Goal: Task Accomplishment & Management: Complete application form

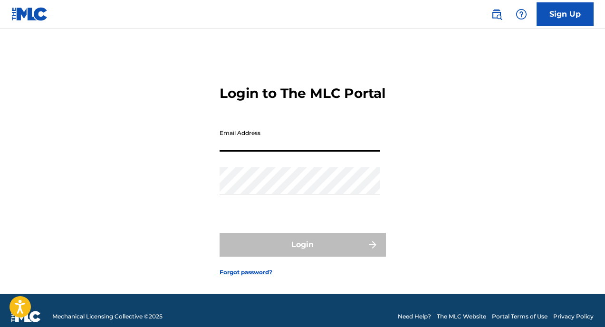
click at [266, 147] on input "Email Address" at bounding box center [300, 138] width 161 height 27
type input "[EMAIL_ADDRESS][DOMAIN_NAME]"
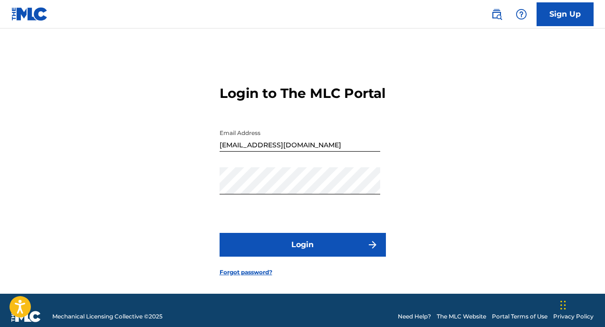
click at [253, 257] on button "Login" at bounding box center [303, 245] width 166 height 24
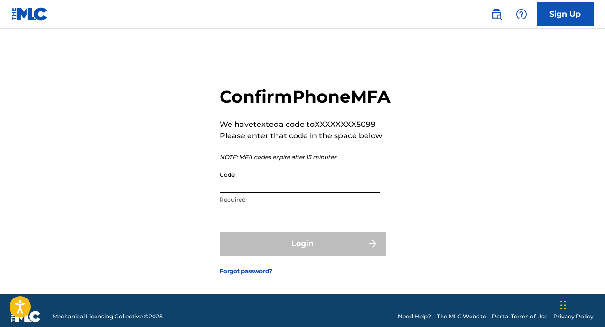
click at [261, 194] on input "Code" at bounding box center [300, 179] width 161 height 27
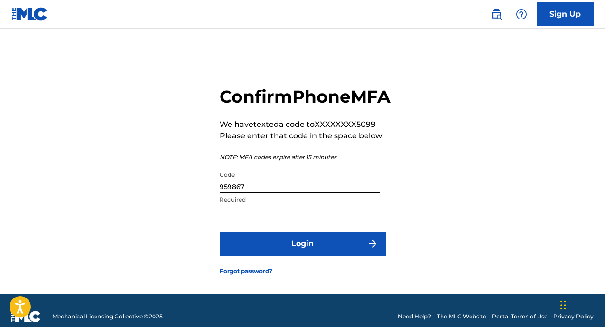
type input "959867"
click at [282, 256] on button "Login" at bounding box center [303, 244] width 166 height 24
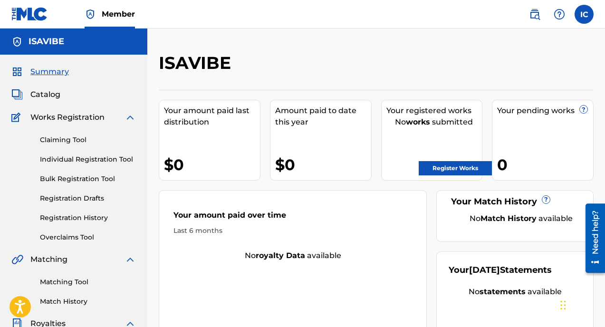
click at [587, 18] on label at bounding box center [584, 14] width 19 height 19
click at [584, 14] on input "IC [PERSON_NAME] [PERSON_NAME] [PERSON_NAME][EMAIL_ADDRESS][DOMAIN_NAME] Notifi…" at bounding box center [584, 14] width 0 height 0
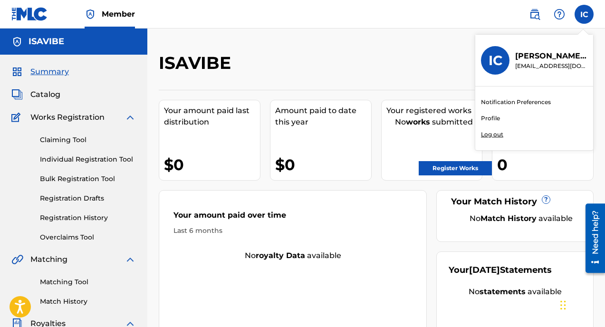
click at [491, 116] on link "Profile" at bounding box center [490, 118] width 19 height 9
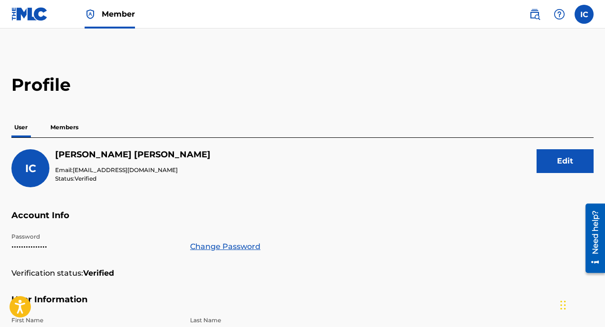
click at [70, 127] on p "Members" at bounding box center [65, 127] width 34 height 20
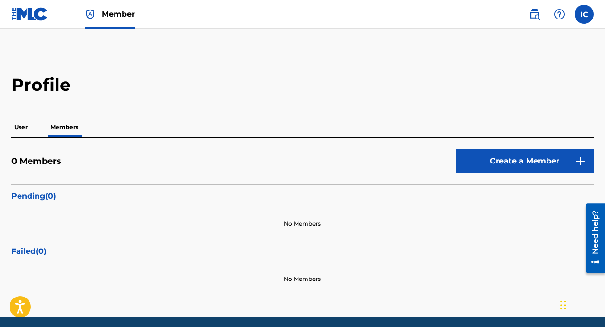
scroll to position [36, 0]
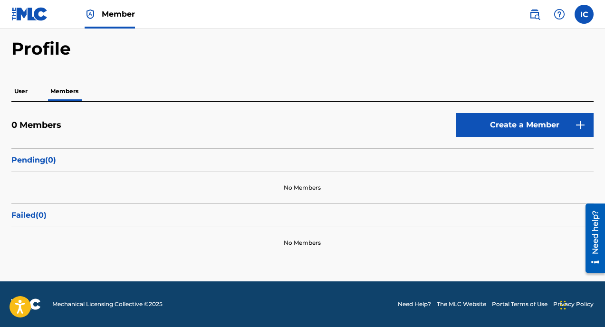
click at [496, 130] on link "Create a Member" at bounding box center [525, 125] width 138 height 24
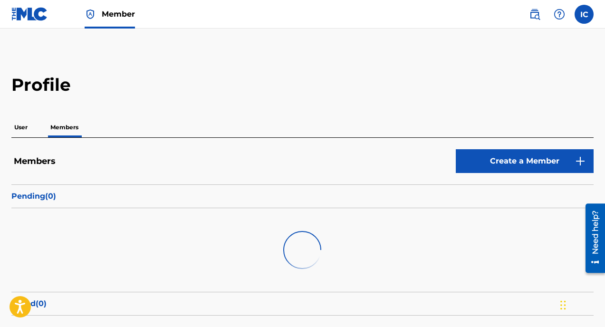
scroll to position [36, 0]
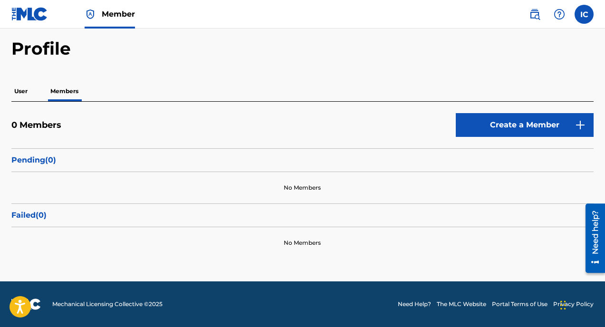
click at [515, 128] on link "Create a Member" at bounding box center [525, 125] width 138 height 24
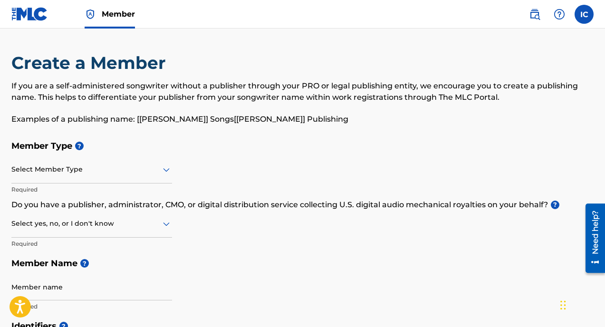
click at [588, 19] on label at bounding box center [584, 14] width 19 height 19
click at [584, 14] on input "IC [PERSON_NAME] [PERSON_NAME] [PERSON_NAME][EMAIL_ADDRESS][DOMAIN_NAME] Notifi…" at bounding box center [584, 14] width 0 height 0
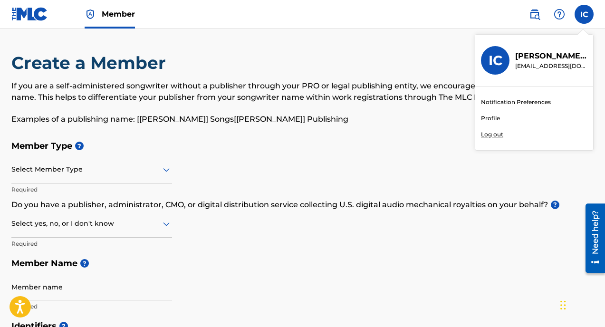
scroll to position [36, 0]
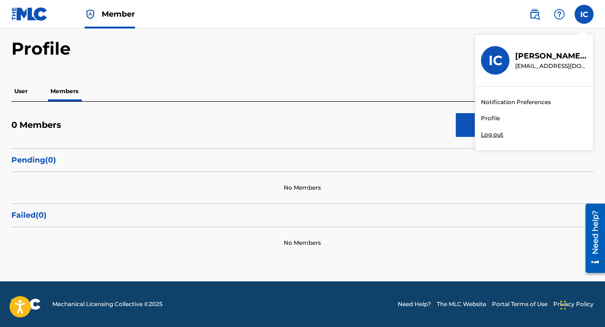
click at [359, 46] on h2 "Profile" at bounding box center [302, 48] width 583 height 21
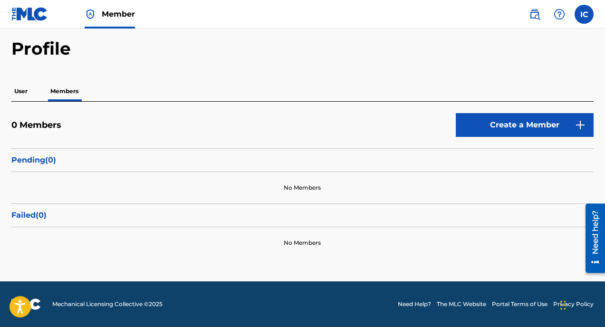
click at [540, 135] on link "Create a Member" at bounding box center [525, 125] width 138 height 24
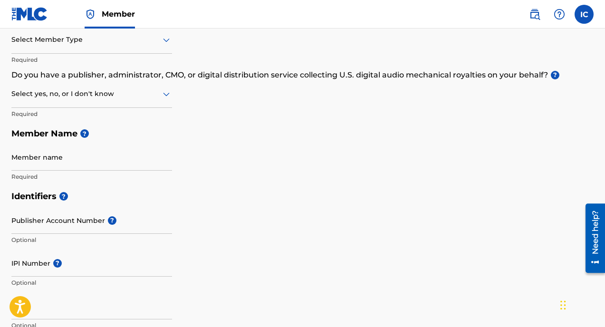
scroll to position [126, 0]
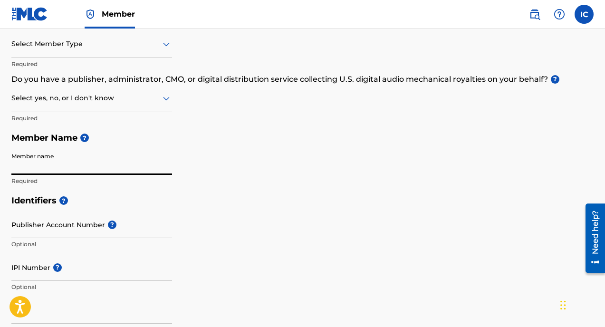
click at [64, 157] on input "Member name" at bounding box center [91, 161] width 161 height 27
type input "[PERSON_NAME]"
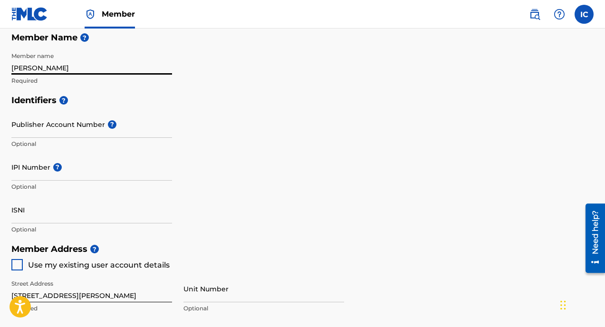
scroll to position [229, 0]
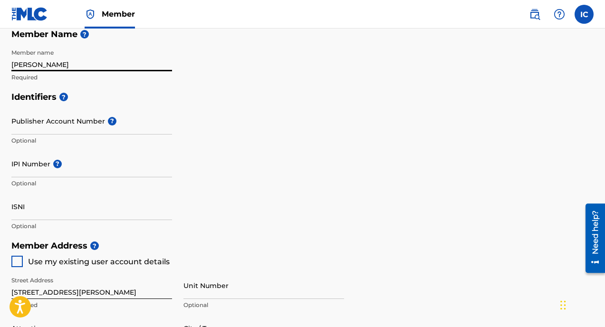
click at [78, 124] on input "Publisher Account Number ?" at bounding box center [91, 120] width 161 height 27
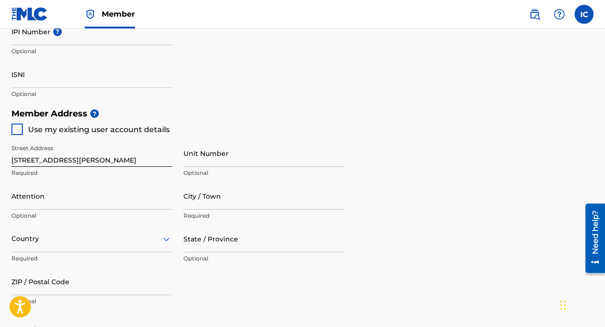
scroll to position [364, 0]
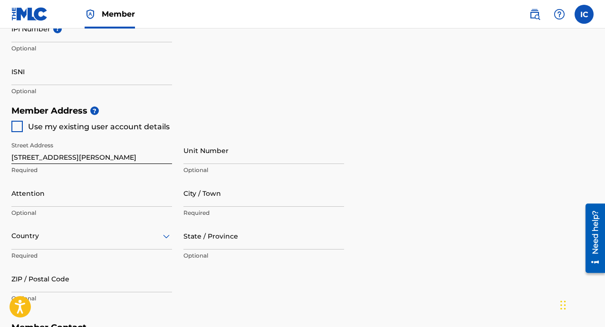
click at [80, 155] on input "[STREET_ADDRESS][PERSON_NAME]" at bounding box center [91, 150] width 161 height 27
click at [208, 154] on input "Unit Number" at bounding box center [264, 150] width 161 height 27
click at [17, 128] on div at bounding box center [16, 126] width 11 height 11
type input "[STREET_ADDRESS][PERSON_NAME]"
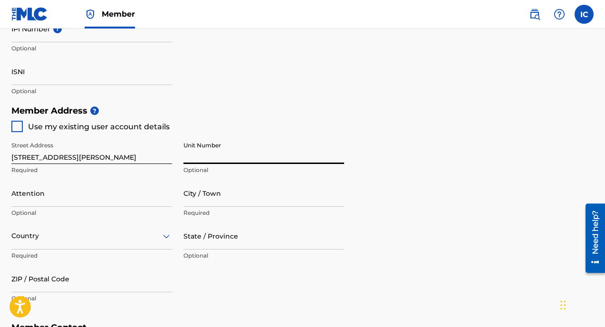
type input "WARRENTON"
type input "20187"
type input "540"
type input "3595099"
type input "[EMAIL_ADDRESS][DOMAIN_NAME]"
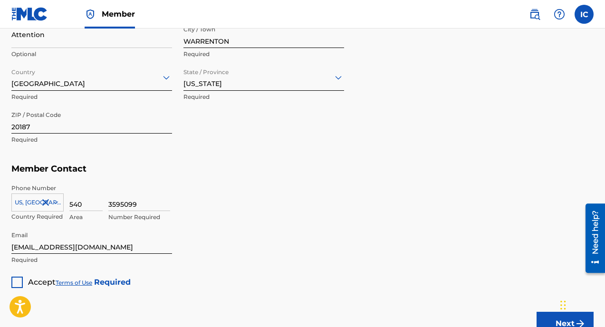
scroll to position [526, 0]
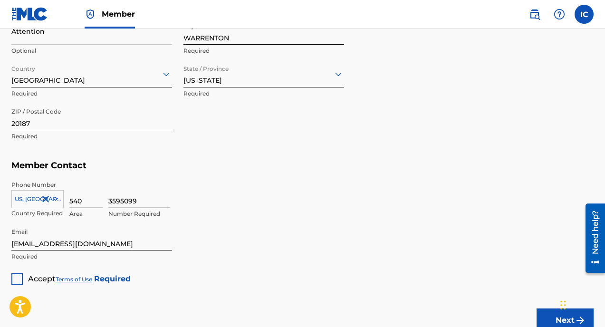
click at [19, 276] on div at bounding box center [16, 278] width 11 height 11
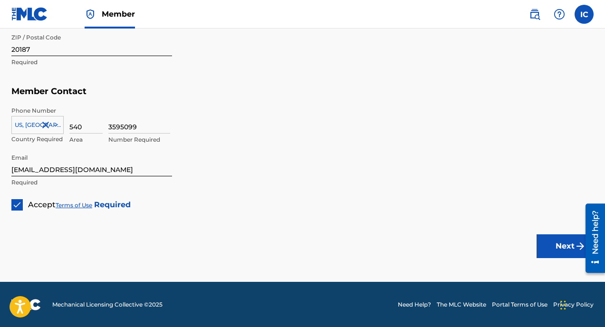
click at [559, 242] on button "Next" at bounding box center [565, 246] width 57 height 24
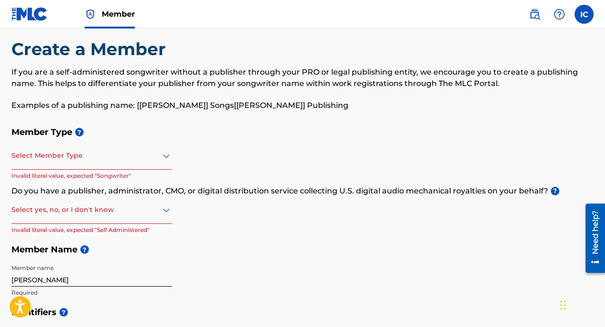
scroll to position [14, 0]
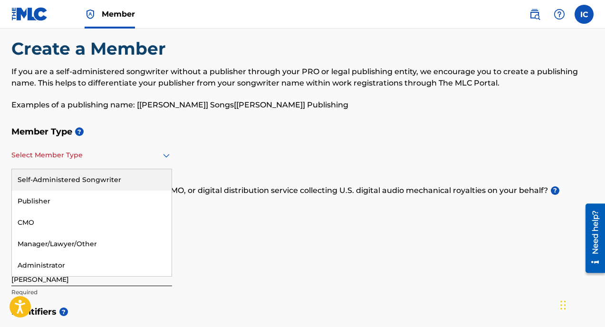
click at [136, 154] on div at bounding box center [91, 155] width 161 height 12
click at [134, 176] on div "Self-Administered Songwriter" at bounding box center [92, 179] width 160 height 21
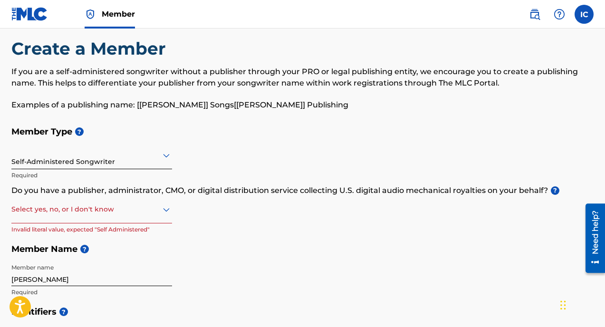
click at [126, 211] on div at bounding box center [91, 210] width 161 height 12
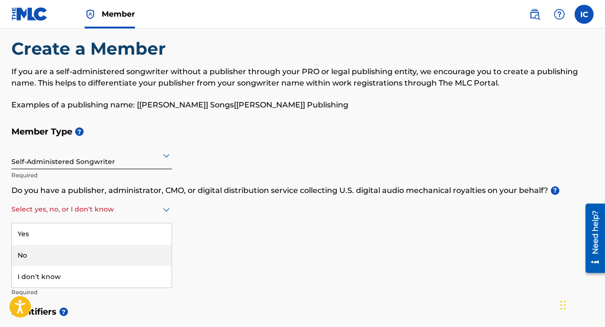
click at [103, 253] on div "No" at bounding box center [92, 255] width 160 height 21
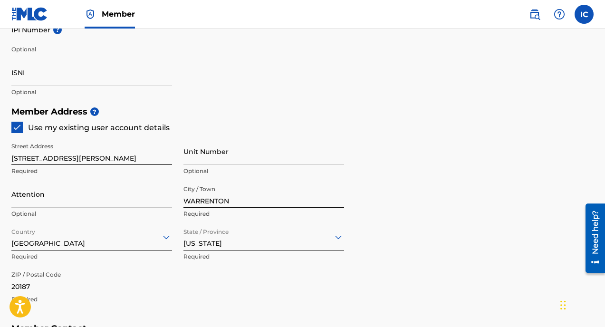
scroll to position [601, 0]
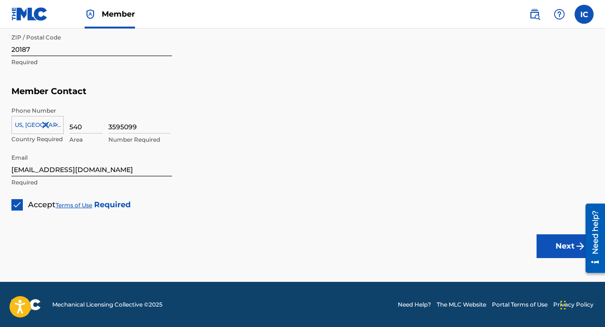
click at [558, 251] on button "Next" at bounding box center [565, 246] width 57 height 24
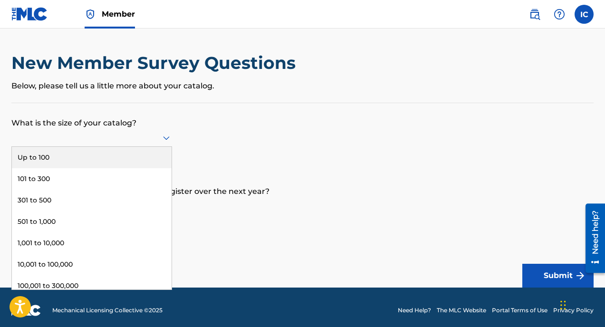
click at [134, 139] on div at bounding box center [91, 138] width 161 height 12
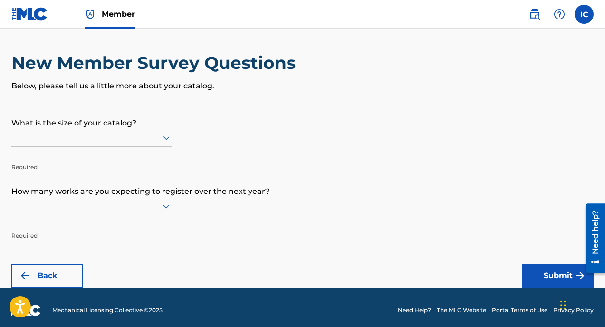
click at [129, 144] on div at bounding box center [91, 138] width 161 height 18
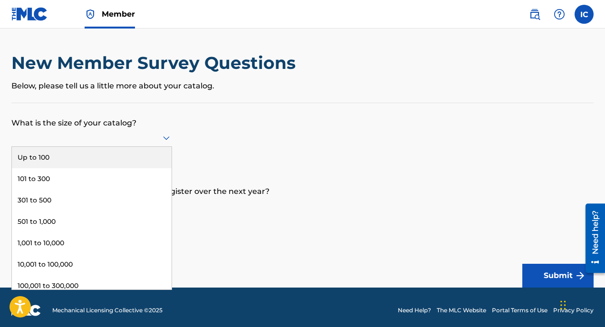
click at [149, 144] on div at bounding box center [91, 138] width 161 height 18
click at [148, 150] on div "Up to 100" at bounding box center [92, 157] width 160 height 21
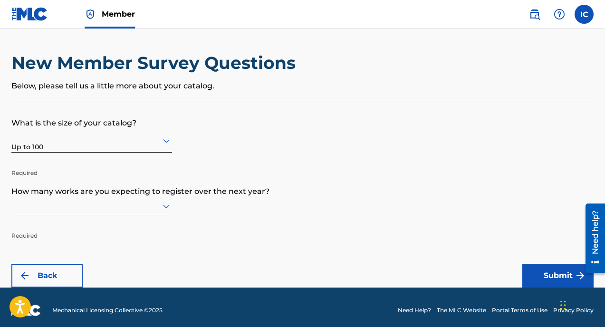
scroll to position [6, 0]
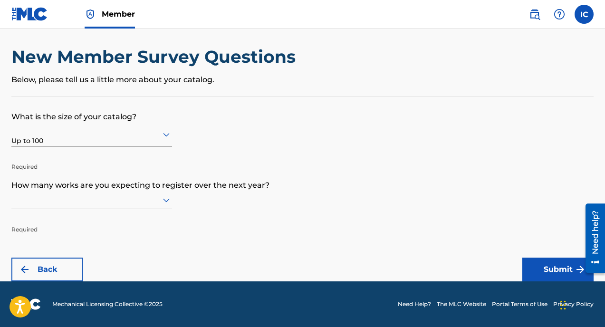
click at [163, 202] on icon at bounding box center [166, 200] width 11 height 11
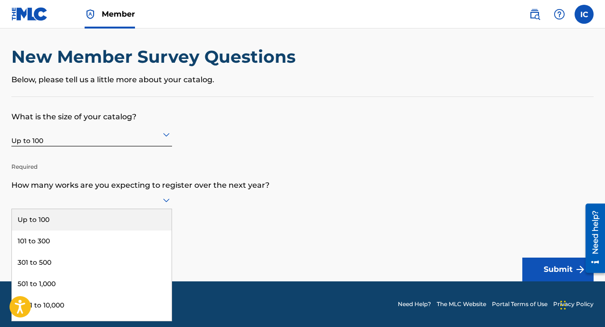
click at [159, 208] on div at bounding box center [91, 200] width 161 height 18
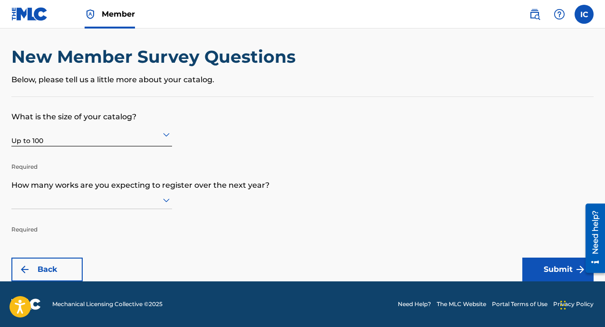
click at [147, 195] on div at bounding box center [91, 200] width 161 height 12
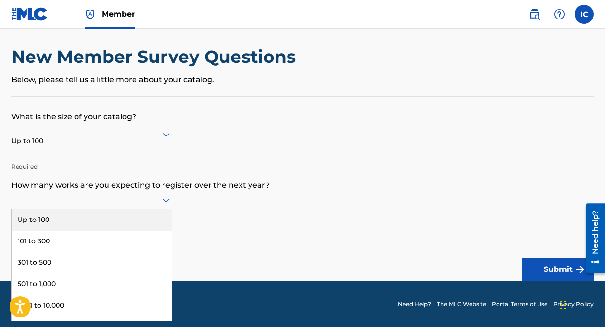
click at [131, 225] on div "Up to 100" at bounding box center [92, 219] width 160 height 21
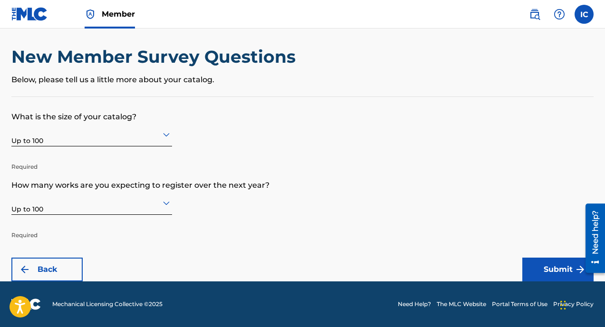
click at [558, 270] on button "Submit" at bounding box center [558, 270] width 71 height 24
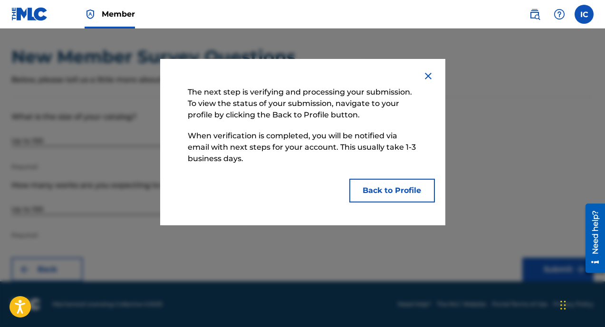
click at [408, 194] on button "Back to Profile" at bounding box center [393, 191] width 86 height 24
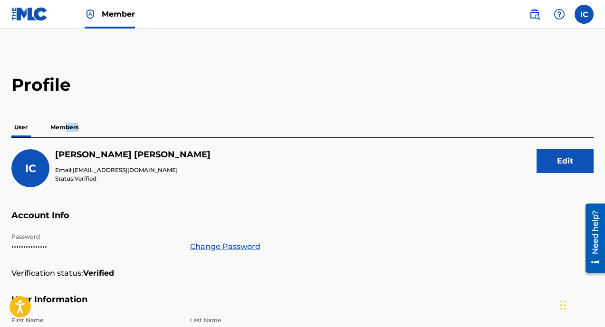
click at [67, 131] on p "Members" at bounding box center [65, 127] width 34 height 20
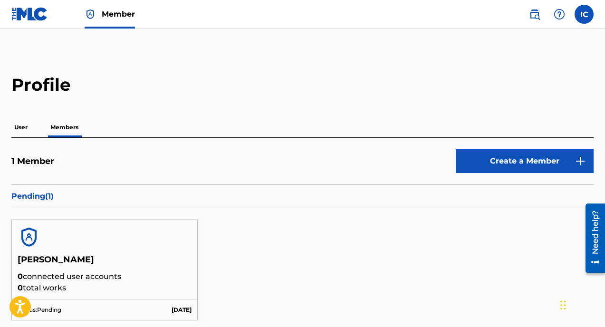
click at [30, 201] on p "Pending ( 1 )" at bounding box center [302, 196] width 583 height 11
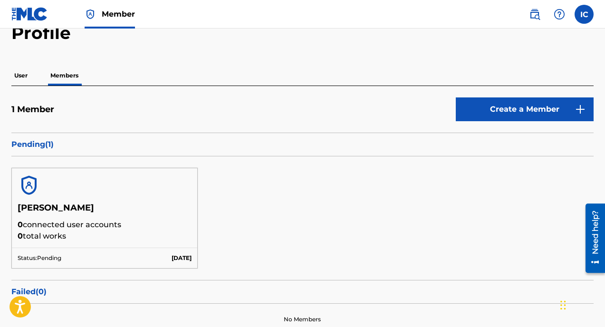
scroll to position [57, 0]
